Goal: Navigation & Orientation: Find specific page/section

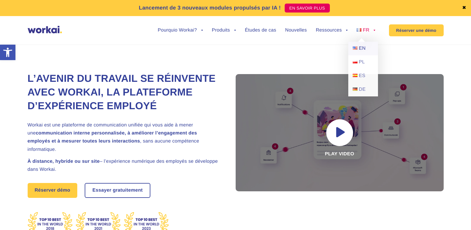
click at [358, 47] on link "EN" at bounding box center [363, 49] width 30 height 14
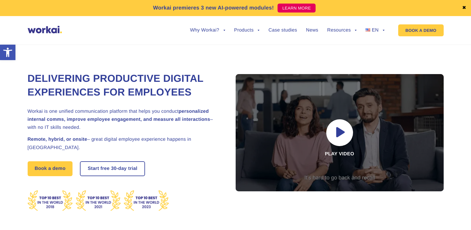
click at [465, 7] on link "✖" at bounding box center [464, 8] width 4 height 5
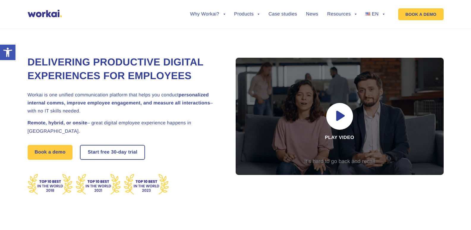
click at [46, 14] on img at bounding box center [45, 13] width 34 height 7
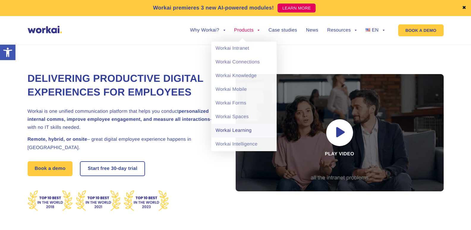
click at [239, 129] on link "Workai Learning" at bounding box center [243, 131] width 65 height 14
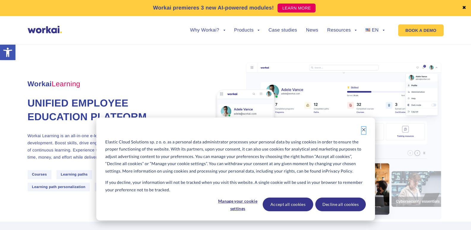
click at [364, 129] on icon "Dismiss cookie banner" at bounding box center [363, 129] width 3 height 3
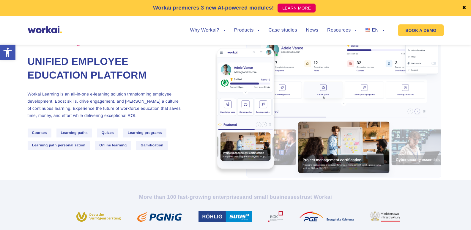
scroll to position [119, 0]
